Goal: Transaction & Acquisition: Purchase product/service

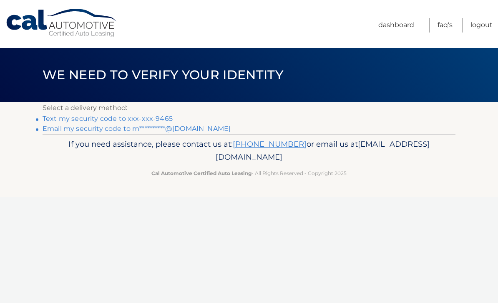
click at [133, 116] on link "Text my security code to xxx-xxx-9465" at bounding box center [108, 119] width 130 height 8
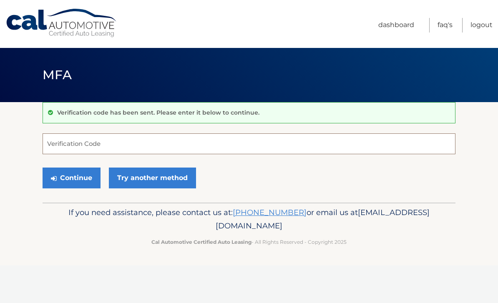
click at [86, 146] on input "Verification Code" at bounding box center [249, 143] width 413 height 21
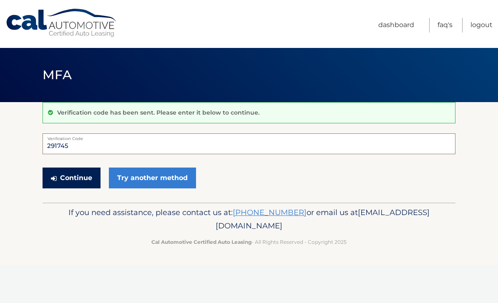
type input "291745"
click at [74, 178] on button "Continue" at bounding box center [72, 178] width 58 height 21
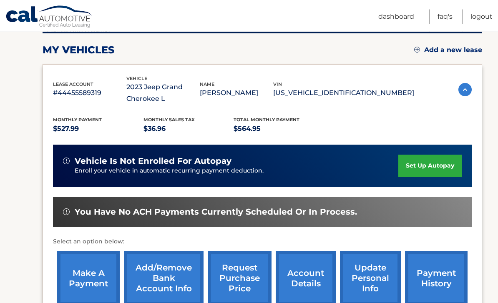
scroll to position [109, 0]
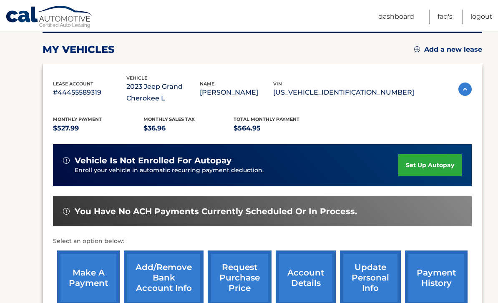
click at [83, 276] on link "make a payment" at bounding box center [88, 277] width 63 height 55
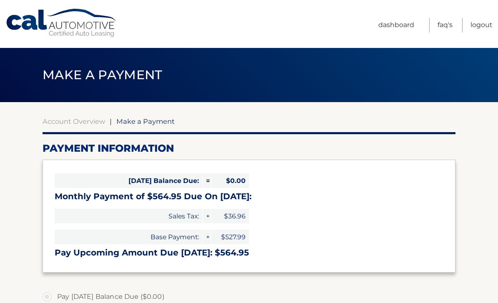
select select "OGM4ZWE2NmMtODZkZi00ZjljLWE1MTUtZmQyNDkxNTdjZDFh"
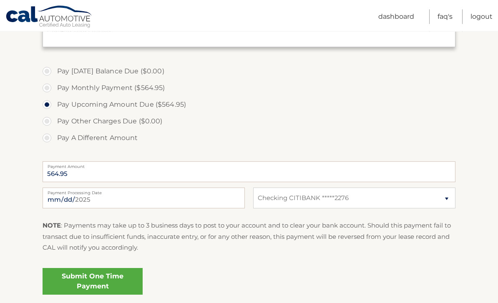
scroll to position [225, 0]
click at [103, 285] on link "Submit One Time Payment" at bounding box center [93, 281] width 100 height 27
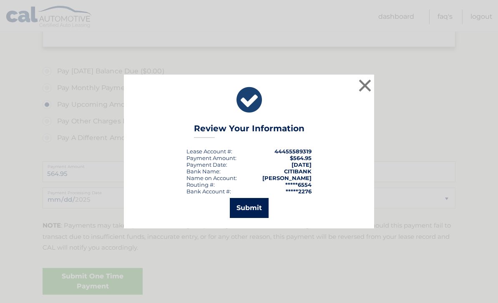
click at [257, 218] on button "Submit" at bounding box center [249, 208] width 39 height 20
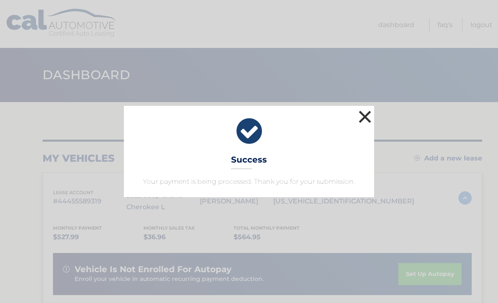
click at [369, 119] on button "×" at bounding box center [364, 116] width 17 height 17
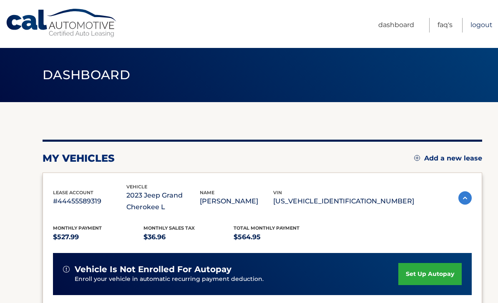
click at [481, 25] on link "Logout" at bounding box center [481, 25] width 22 height 15
